Goal: Information Seeking & Learning: Learn about a topic

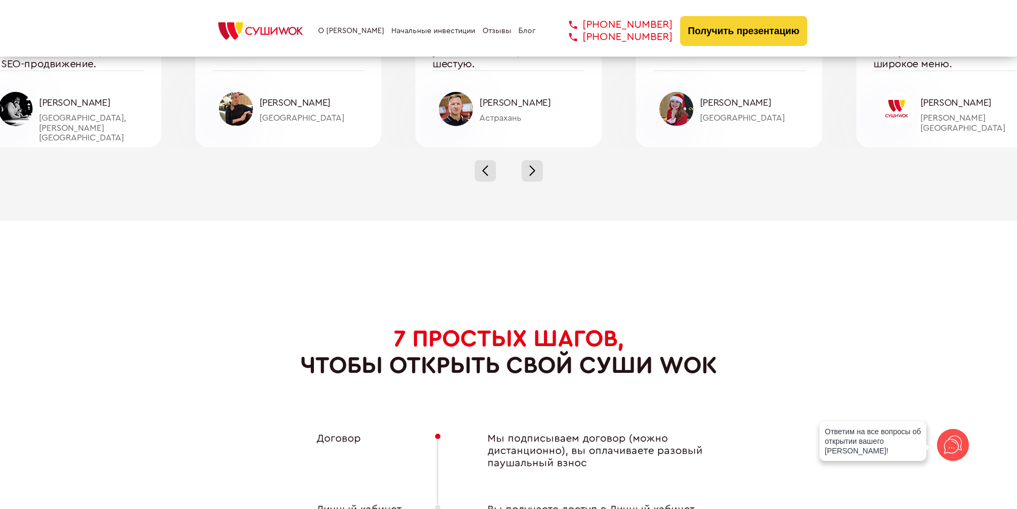
scroll to position [3523, 0]
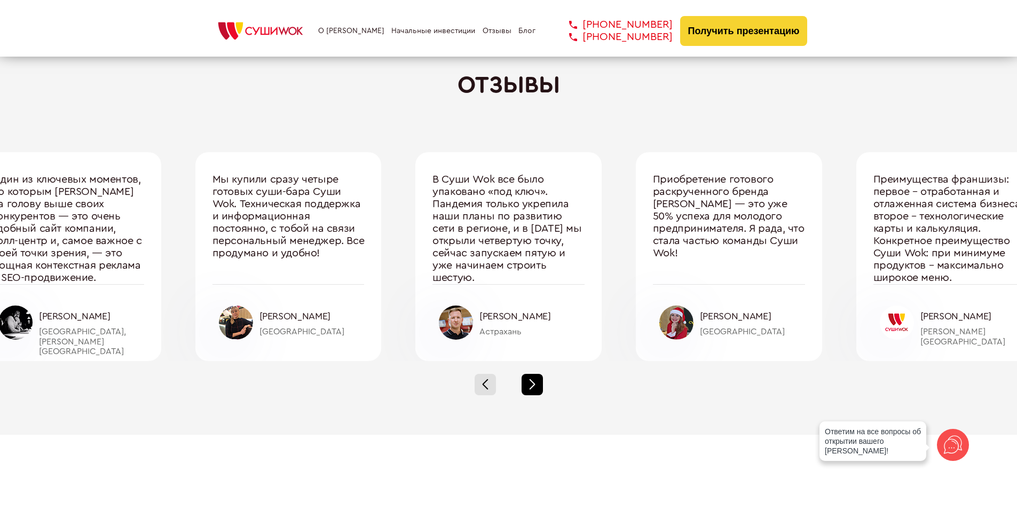
click at [532, 385] on span at bounding box center [532, 387] width 6 height 6
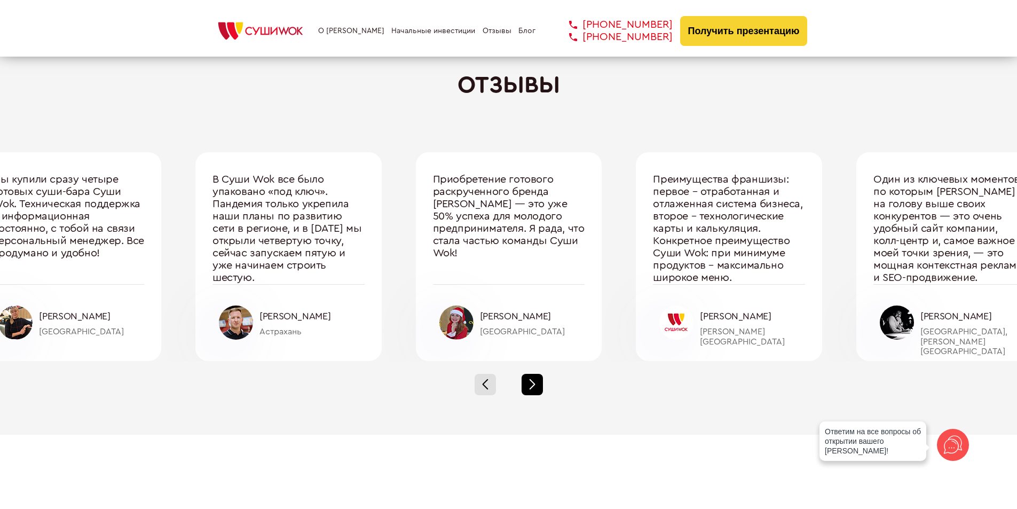
click at [533, 385] on span at bounding box center [532, 387] width 6 height 6
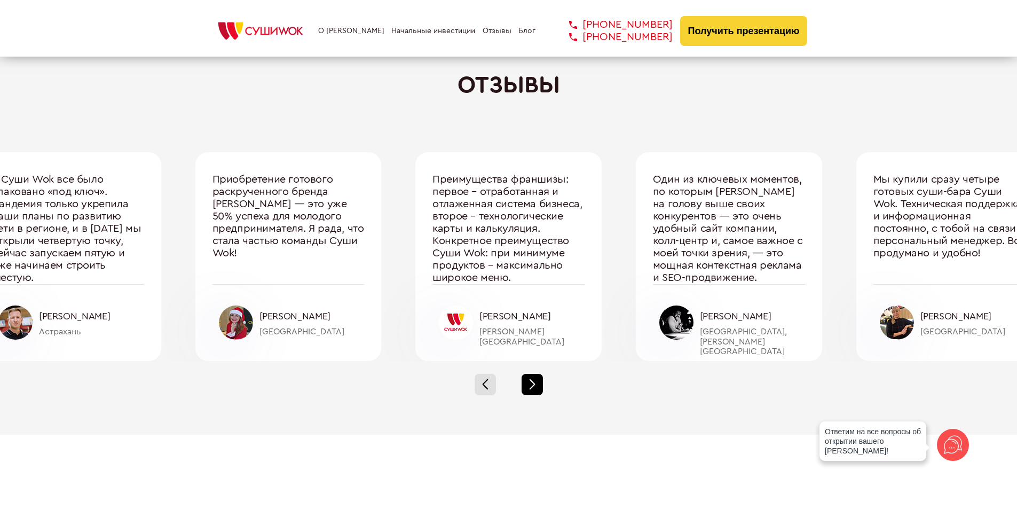
click at [530, 390] on div at bounding box center [532, 384] width 21 height 21
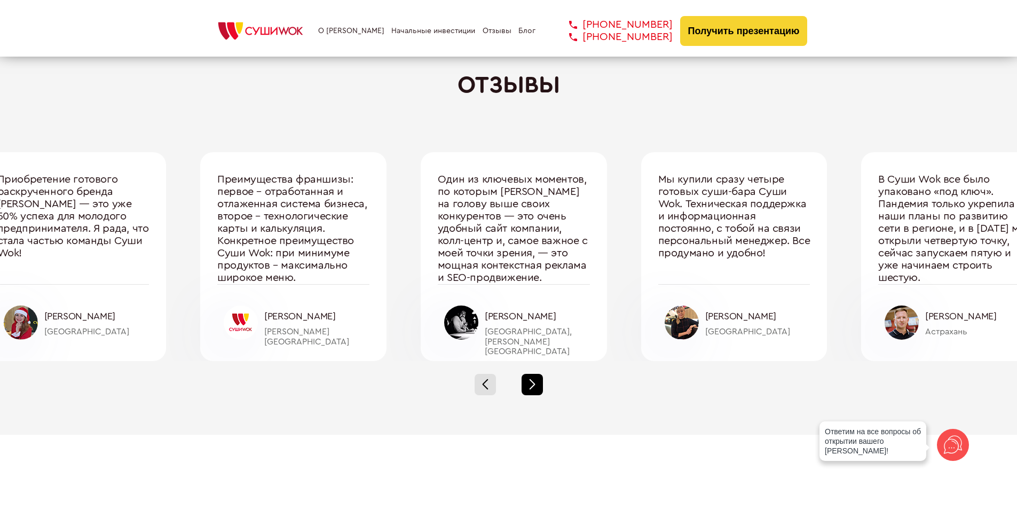
click at [530, 390] on div at bounding box center [532, 384] width 21 height 21
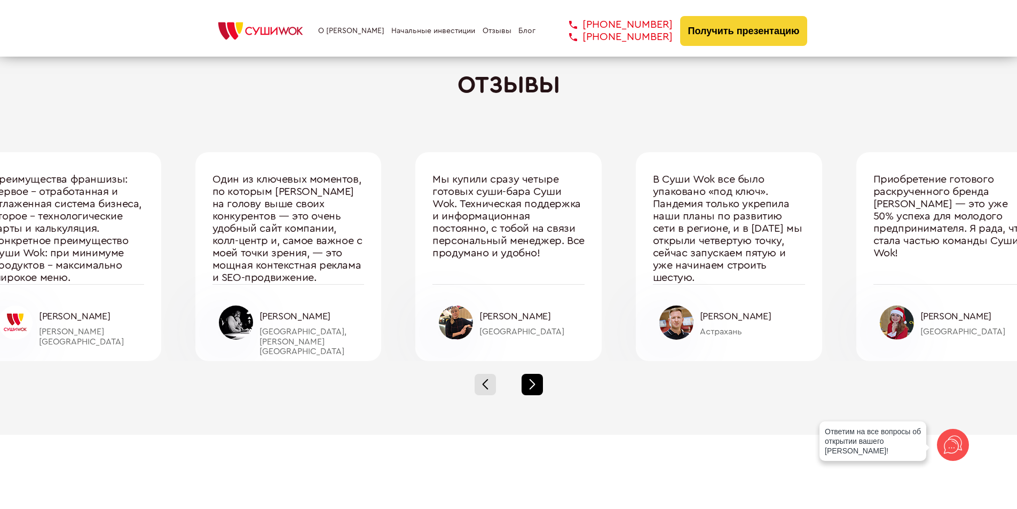
click at [530, 390] on div at bounding box center [532, 384] width 21 height 21
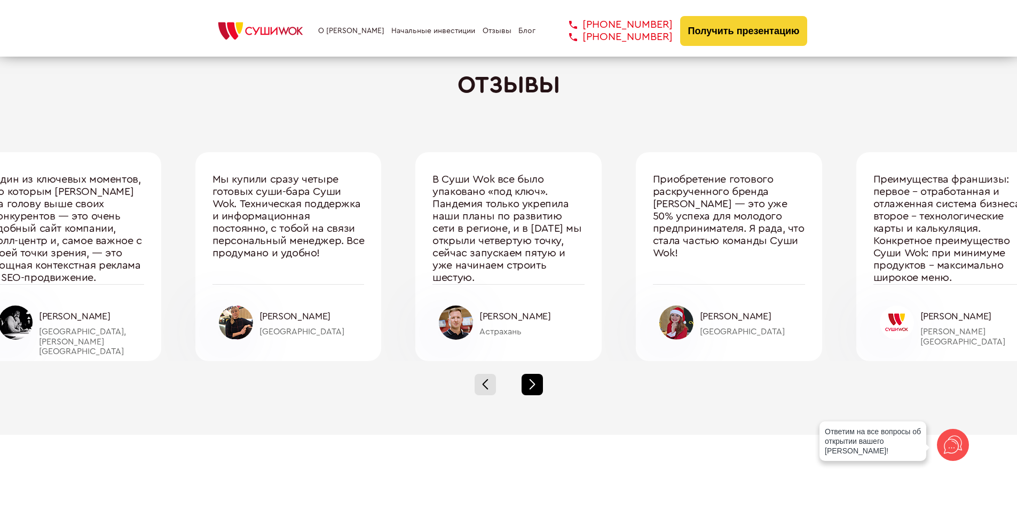
click at [530, 390] on div at bounding box center [532, 384] width 21 height 21
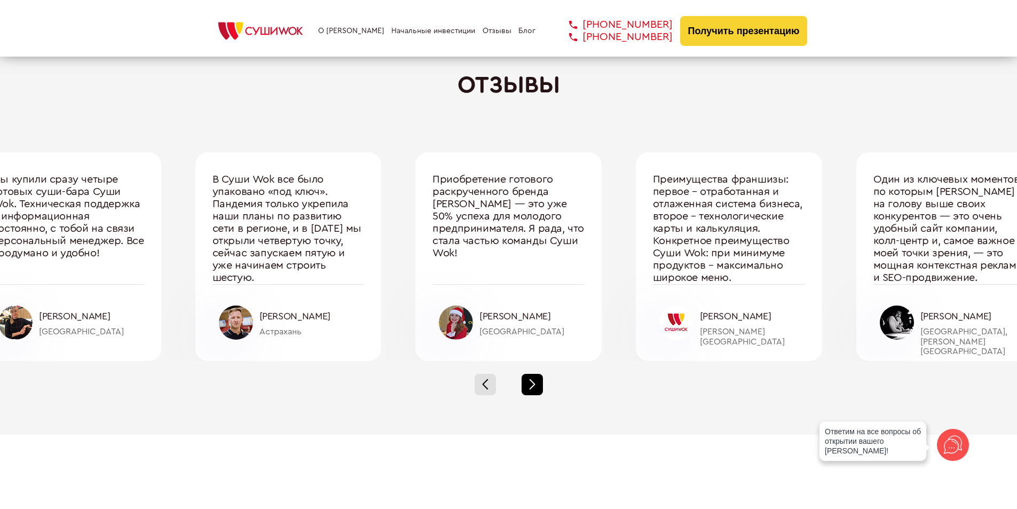
click at [532, 393] on div at bounding box center [532, 384] width 21 height 21
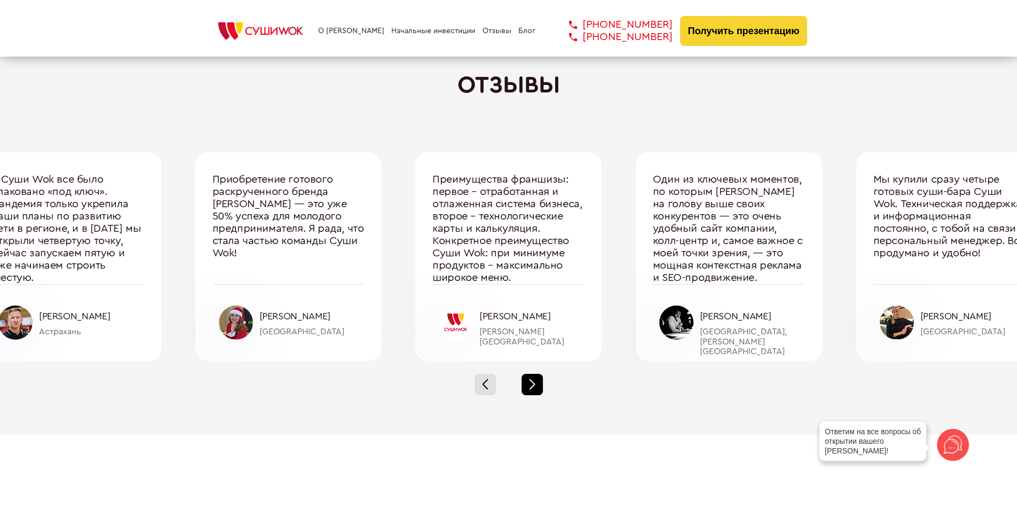
click at [534, 385] on span at bounding box center [532, 387] width 6 height 6
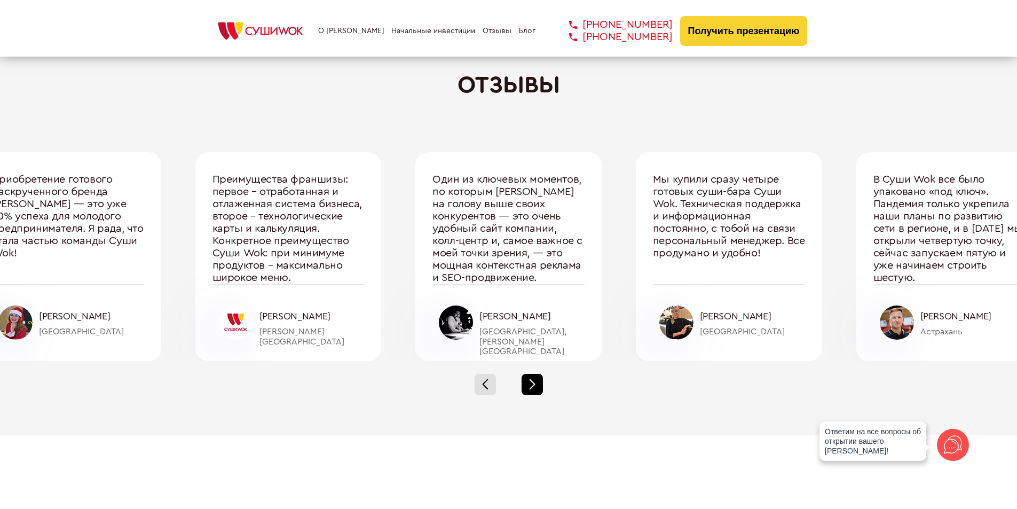
click at [534, 388] on div at bounding box center [532, 384] width 21 height 21
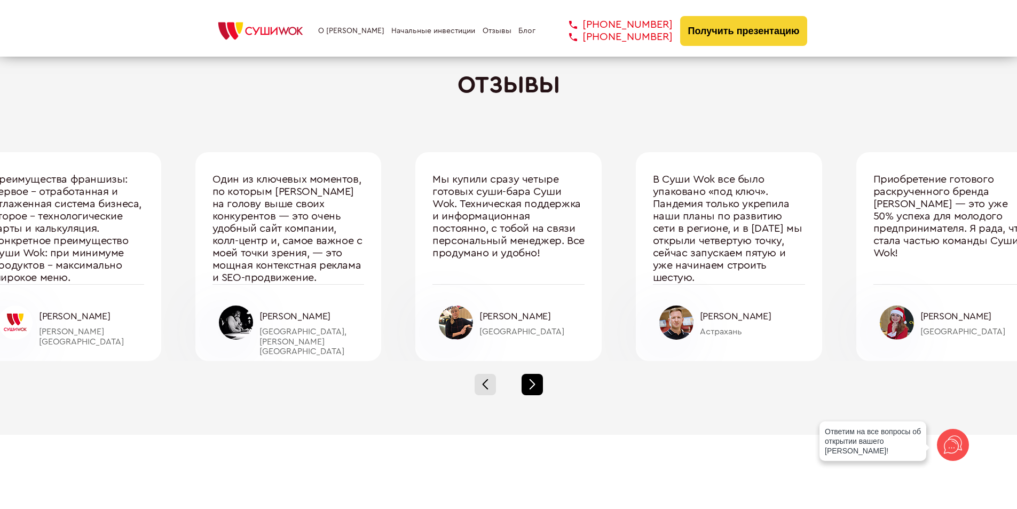
click at [534, 388] on div at bounding box center [532, 384] width 21 height 21
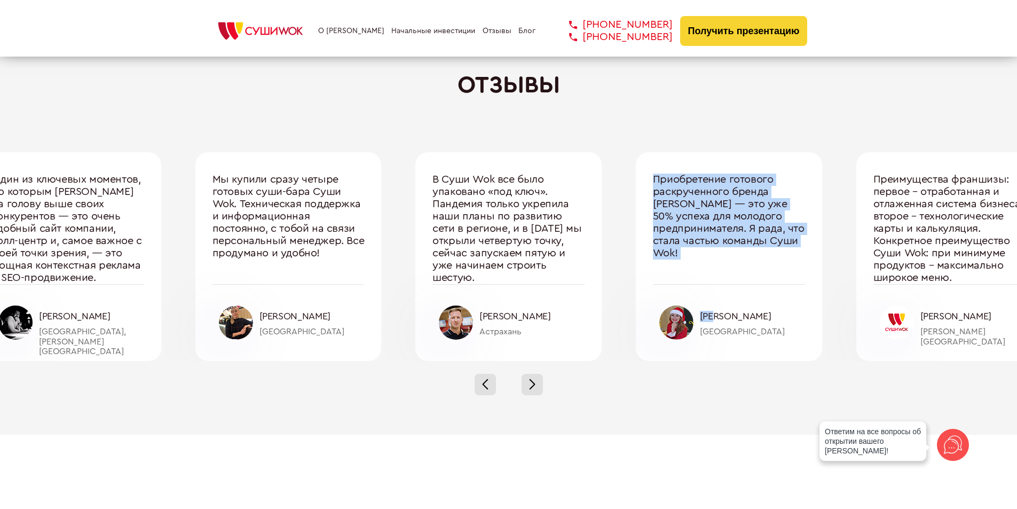
drag, startPoint x: 717, startPoint y: 320, endPoint x: 522, endPoint y: 328, distance: 195.0
click at [522, 328] on div "Один из ключевых моментов, по которым [PERSON_NAME] на голову выше своих конкур…" at bounding box center [508, 256] width 1101 height 209
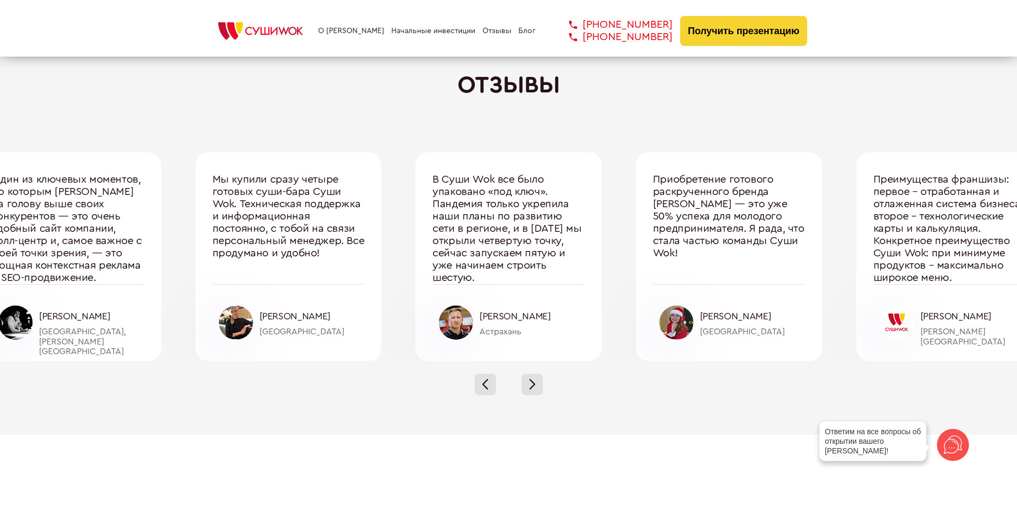
click at [493, 331] on div "Астрахань" at bounding box center [531, 332] width 105 height 10
click at [711, 329] on div "[GEOGRAPHIC_DATA]" at bounding box center [752, 332] width 105 height 10
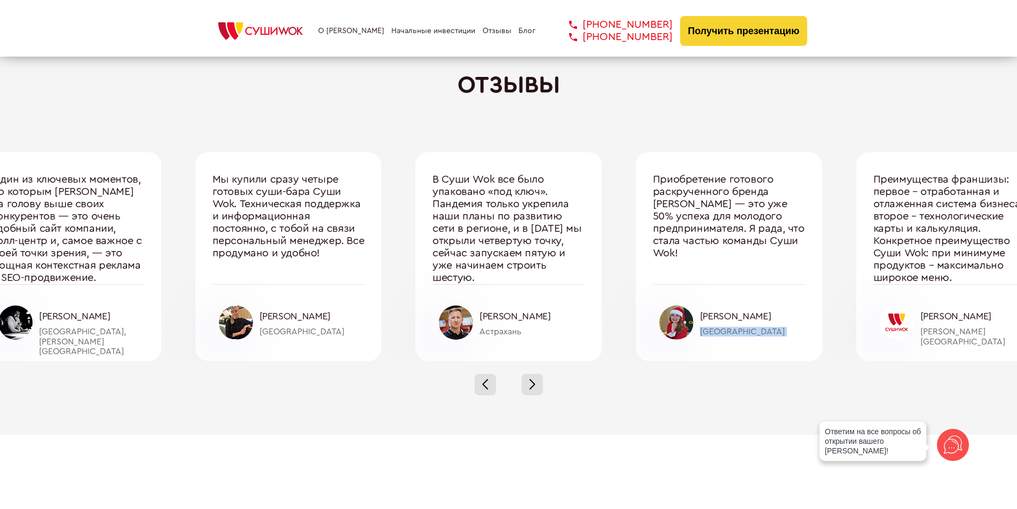
click at [711, 329] on div "[GEOGRAPHIC_DATA]" at bounding box center [752, 332] width 105 height 10
click at [975, 327] on div "[PERSON_NAME][GEOGRAPHIC_DATA]" at bounding box center [972, 337] width 105 height 20
click at [951, 336] on div "[PERSON_NAME][GEOGRAPHIC_DATA]" at bounding box center [972, 337] width 105 height 20
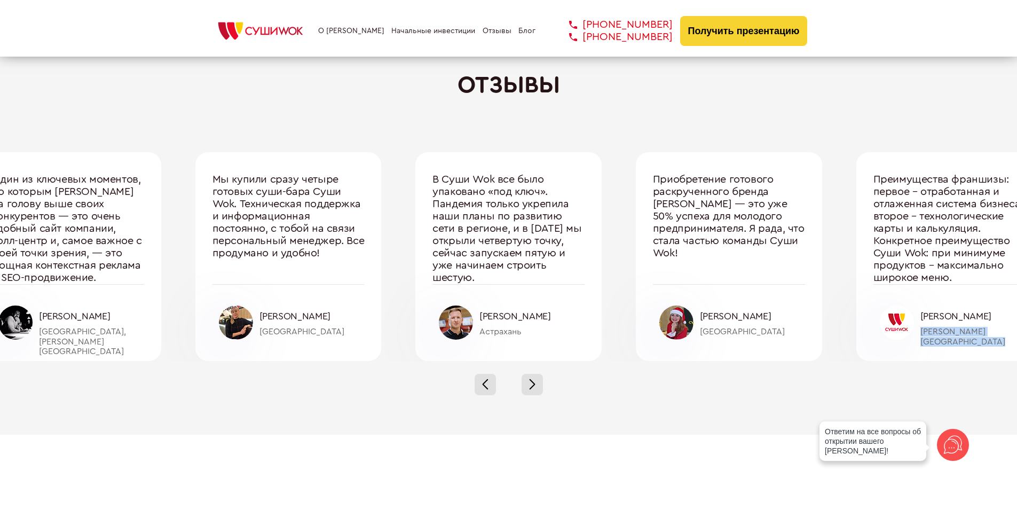
click at [979, 334] on div "[PERSON_NAME][GEOGRAPHIC_DATA]" at bounding box center [972, 337] width 105 height 20
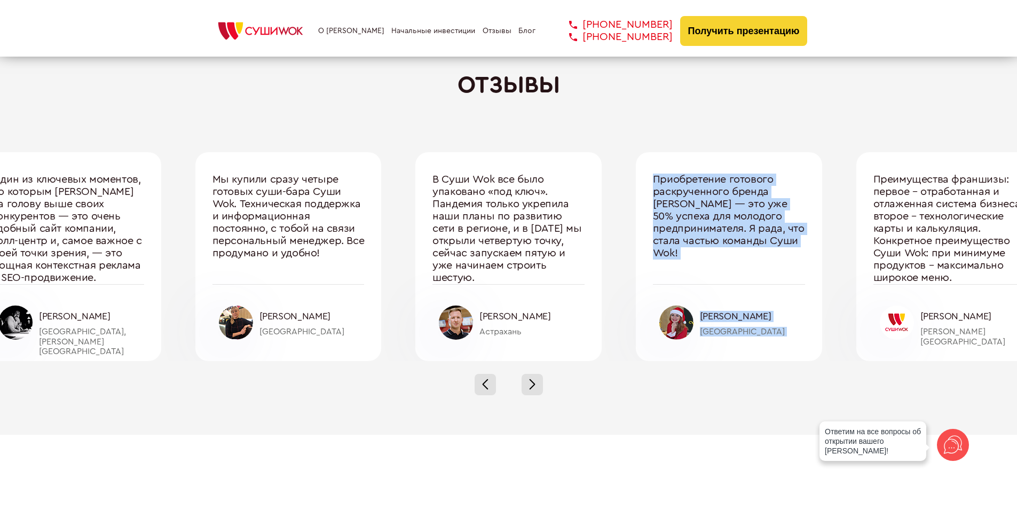
drag, startPoint x: 876, startPoint y: 181, endPoint x: 646, endPoint y: 174, distance: 230.2
click at [646, 174] on div "Один из ключевых моментов, по которым [PERSON_NAME] на голову выше своих конкур…" at bounding box center [508, 256] width 1101 height 209
click at [733, 220] on div "Приобретение готового раскрученного бренда [PERSON_NAME] — это уже 50% успеха д…" at bounding box center [729, 228] width 152 height 110
drag, startPoint x: 650, startPoint y: 177, endPoint x: 690, endPoint y: 249, distance: 82.4
click at [690, 249] on div "Приобретение готового раскрученного бренда [PERSON_NAME] — это уже 50% успеха д…" at bounding box center [729, 256] width 186 height 209
